Goal: Task Accomplishment & Management: Use online tool/utility

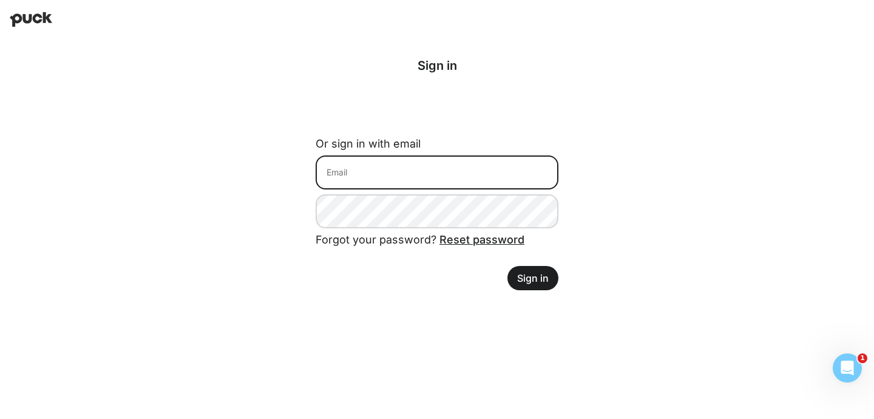
type input "[EMAIL_ADDRESS][DOMAIN_NAME]"
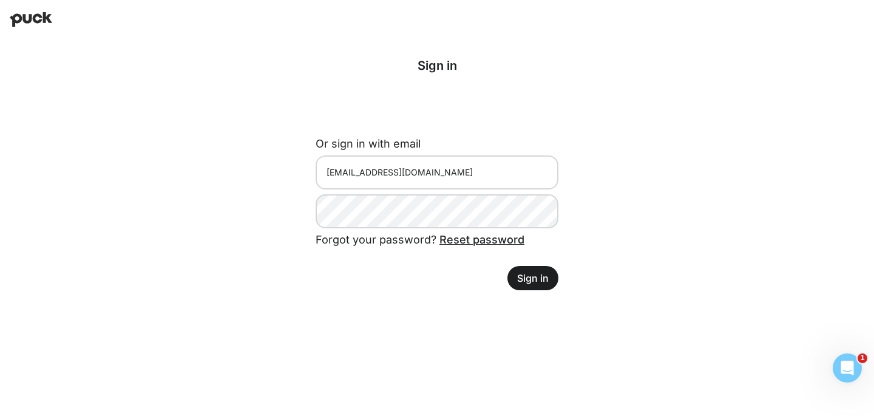
click at [523, 280] on button "Sign in" at bounding box center [532, 278] width 51 height 24
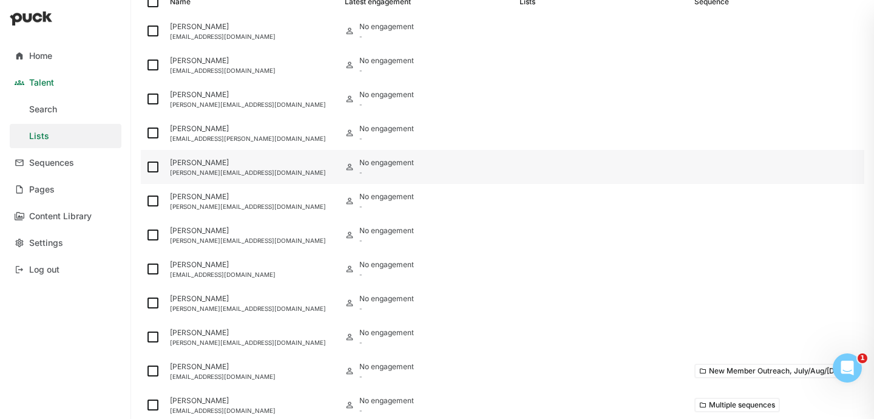
scroll to position [164, 0]
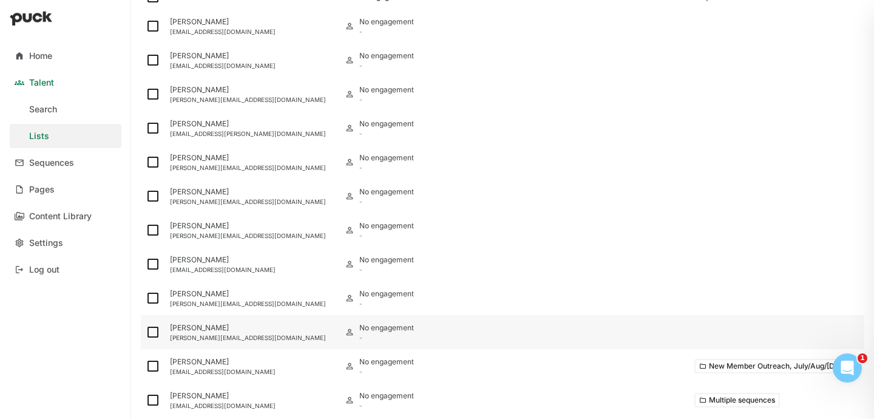
click at [151, 334] on img at bounding box center [153, 332] width 15 height 15
click at [146, 333] on input "checkbox" at bounding box center [145, 332] width 1 height 1
checkbox input "true"
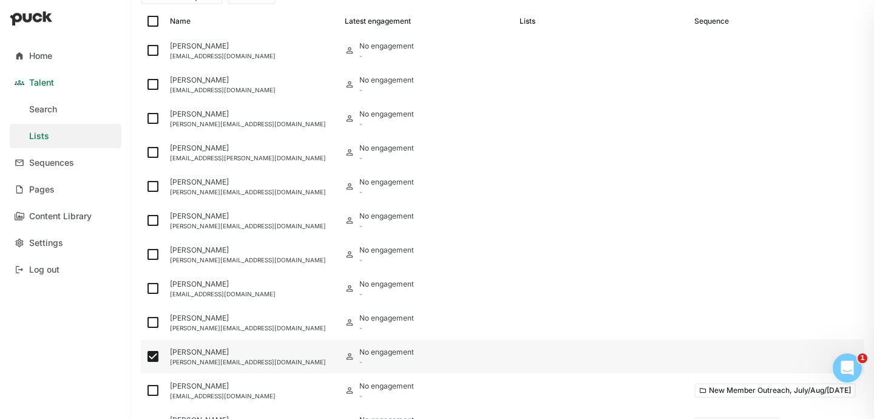
scroll to position [189, 0]
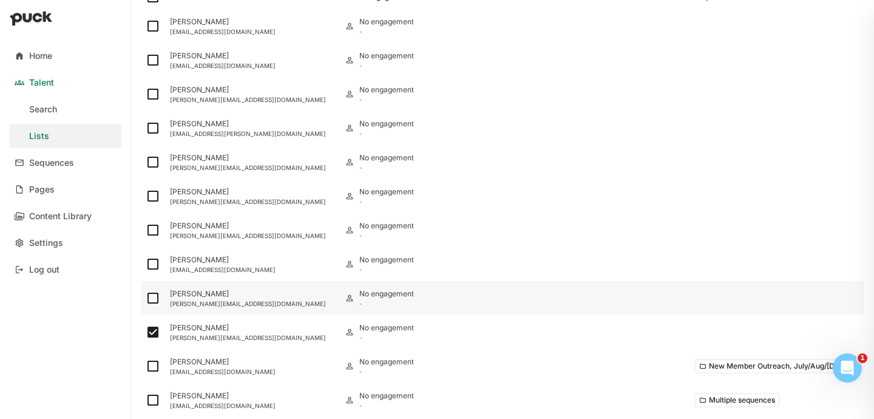
click at [155, 296] on img at bounding box center [153, 298] width 15 height 15
click at [146, 298] on input "checkbox" at bounding box center [145, 298] width 1 height 1
checkbox input "true"
click at [155, 263] on img at bounding box center [153, 264] width 15 height 15
click at [146, 264] on input "checkbox" at bounding box center [145, 264] width 1 height 1
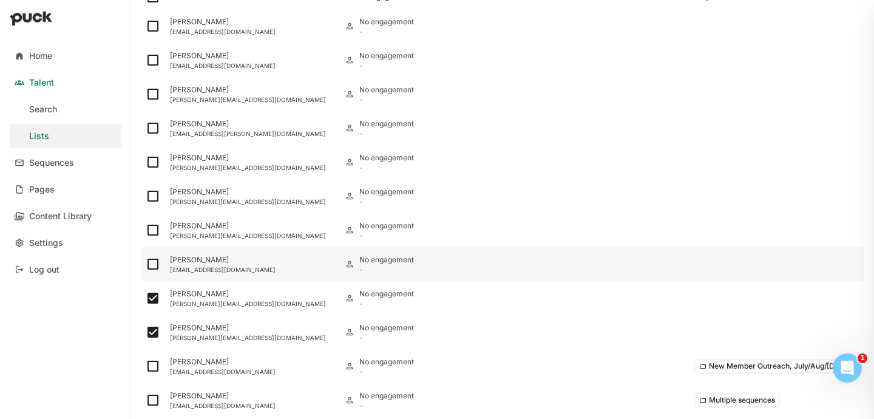
checkbox input "true"
click at [155, 233] on img at bounding box center [153, 230] width 15 height 15
click at [146, 231] on input "checkbox" at bounding box center [145, 230] width 1 height 1
checkbox input "true"
click at [154, 197] on img at bounding box center [153, 196] width 15 height 15
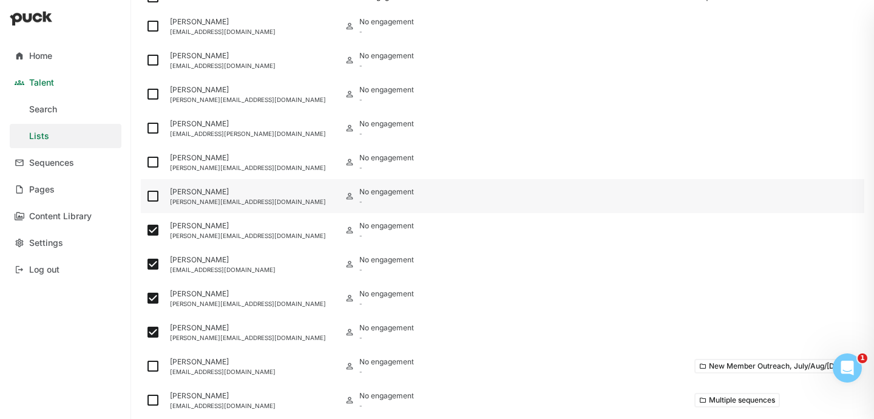
click at [146, 197] on input "checkbox" at bounding box center [145, 196] width 1 height 1
checkbox input "true"
click at [152, 163] on img at bounding box center [153, 162] width 15 height 15
click at [146, 163] on input "checkbox" at bounding box center [145, 162] width 1 height 1
checkbox input "true"
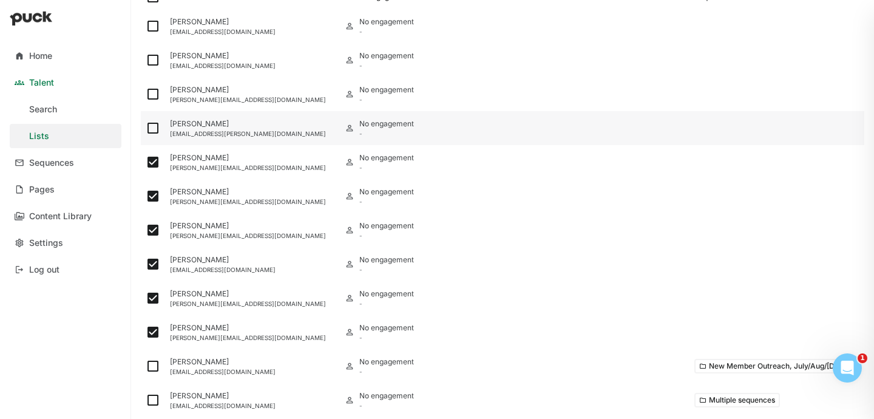
click at [153, 124] on img at bounding box center [153, 128] width 15 height 15
click at [146, 128] on input "checkbox" at bounding box center [145, 128] width 1 height 1
checkbox input "true"
click at [153, 97] on img at bounding box center [153, 94] width 15 height 15
click at [146, 95] on input "checkbox" at bounding box center [145, 94] width 1 height 1
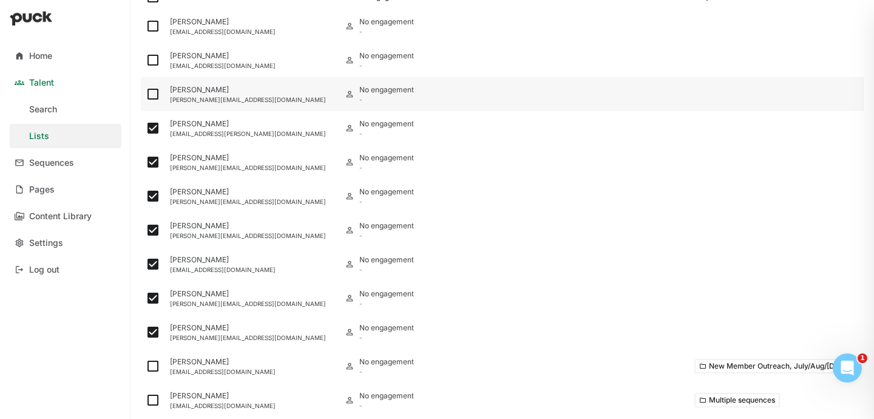
checkbox input "true"
click at [151, 52] on div at bounding box center [153, 60] width 24 height 34
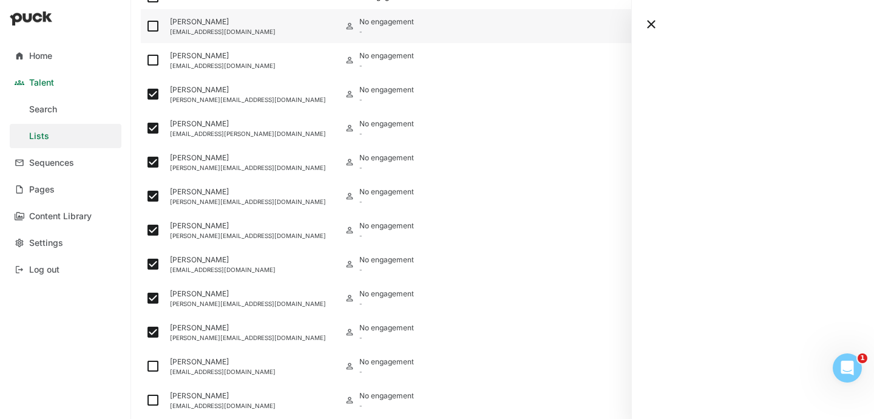
click at [154, 25] on img at bounding box center [153, 26] width 15 height 15
click at [146, 26] on input "checkbox" at bounding box center [145, 26] width 1 height 1
checkbox input "true"
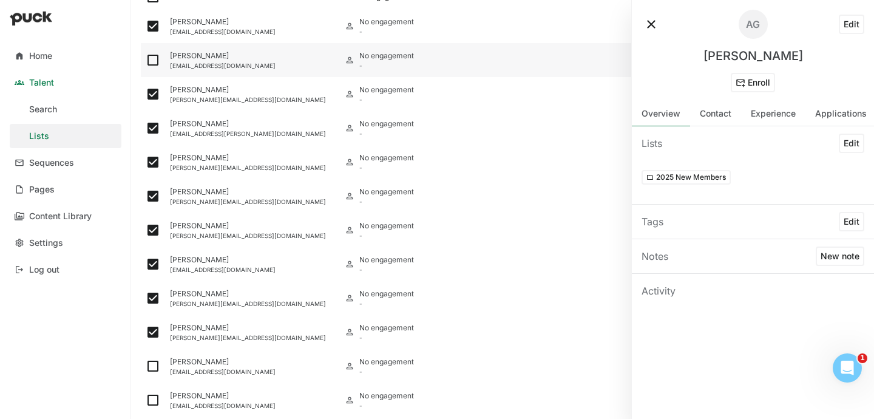
click at [154, 58] on img at bounding box center [153, 60] width 15 height 15
click at [146, 60] on input "checkbox" at bounding box center [145, 60] width 1 height 1
checkbox input "true"
click at [651, 23] on button at bounding box center [651, 24] width 19 height 19
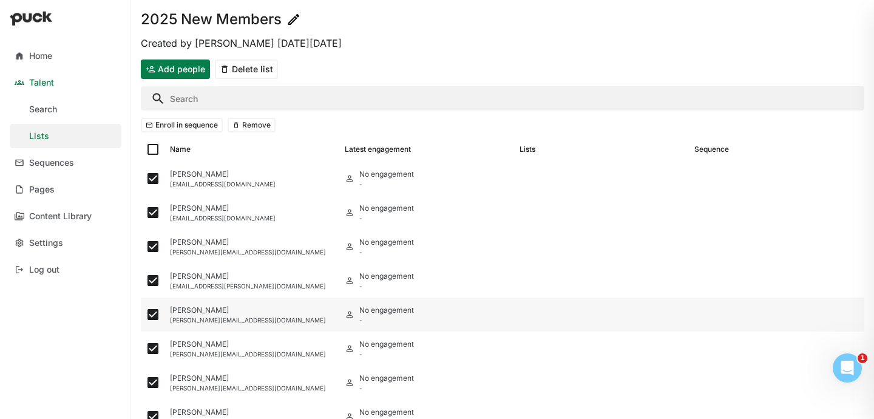
scroll to position [37, 0]
click at [187, 124] on button "Enroll in sequence" at bounding box center [182, 124] width 82 height 15
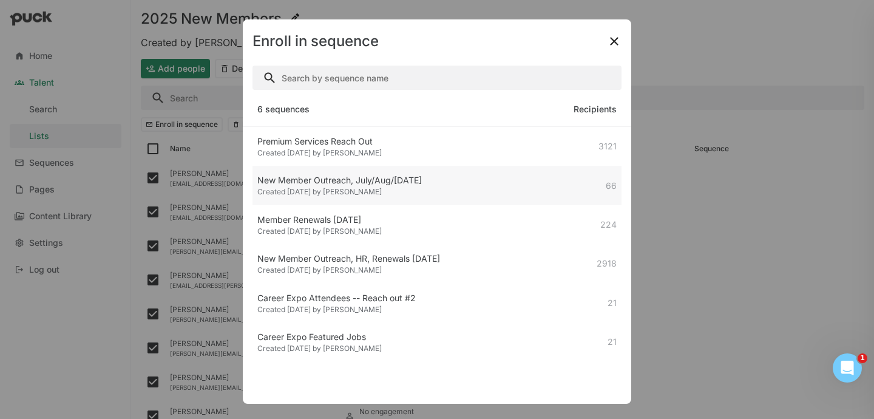
click at [298, 189] on div "Created [DATE] by [PERSON_NAME]" at bounding box center [339, 192] width 164 height 8
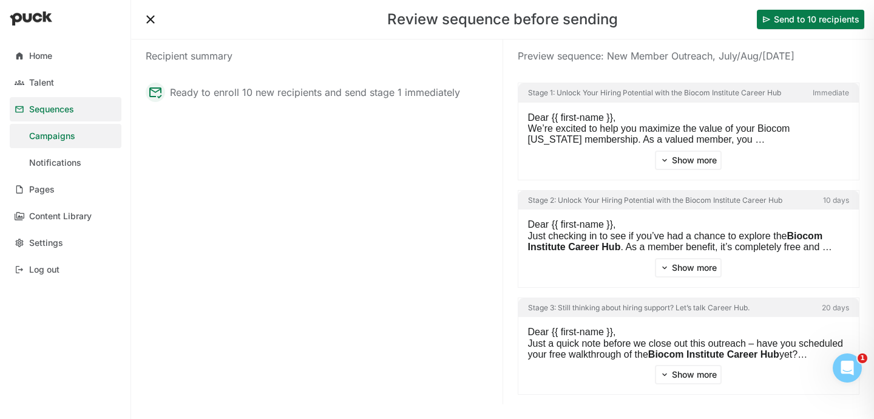
click at [816, 21] on button "Send to 10 recipients" at bounding box center [810, 19] width 107 height 19
